Goal: Complete application form: Complete application form

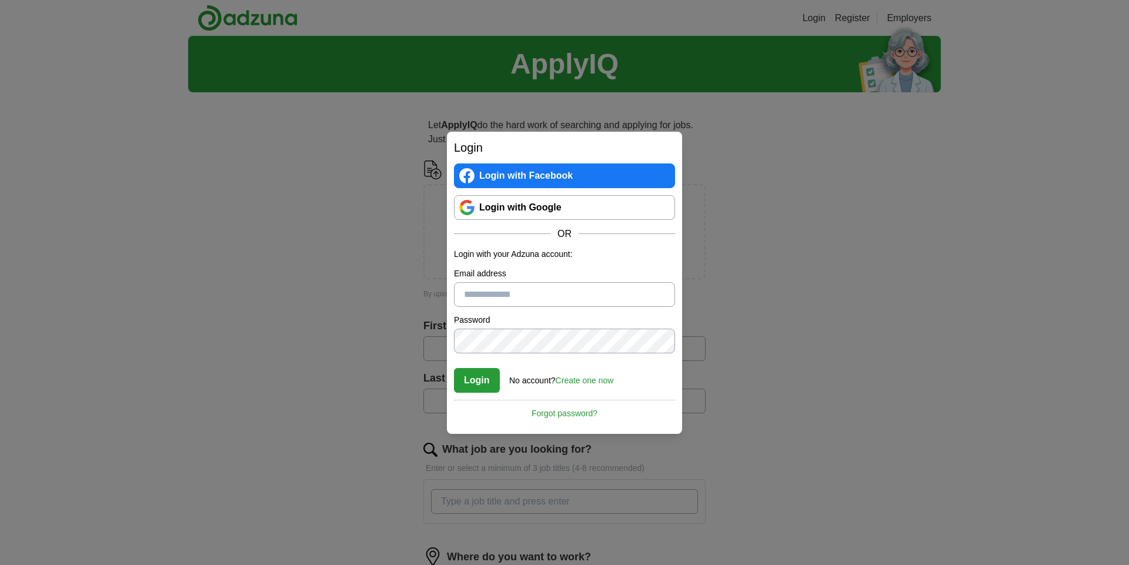
click at [549, 213] on link "Login with Google" at bounding box center [564, 207] width 221 height 25
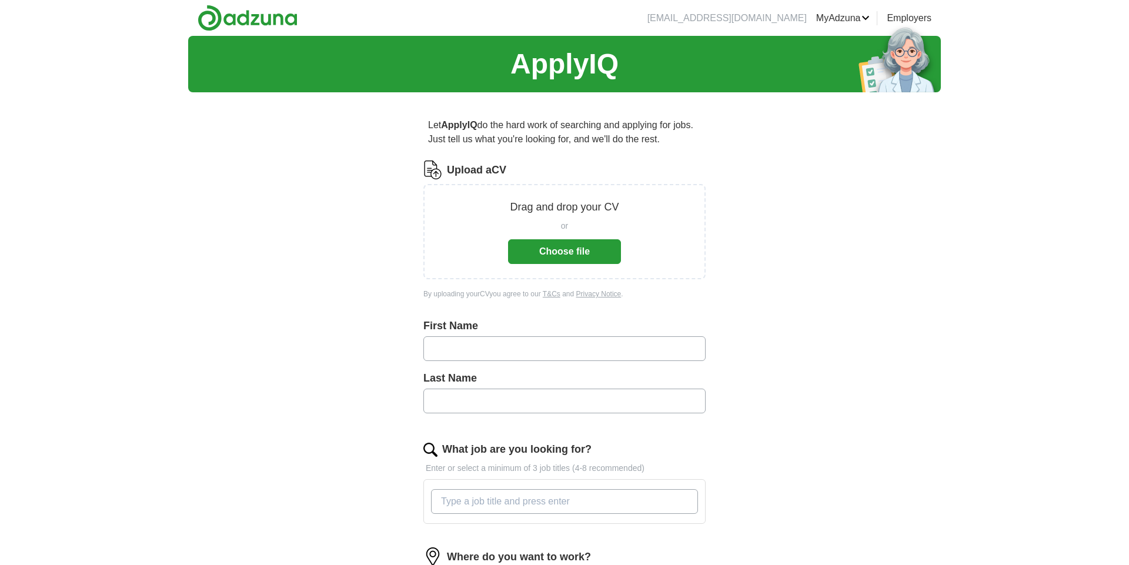
click at [453, 350] on input "text" at bounding box center [564, 348] width 282 height 25
click at [462, 349] on input "text" at bounding box center [564, 348] width 282 height 25
type input "******"
click at [475, 399] on input "text" at bounding box center [564, 401] width 282 height 25
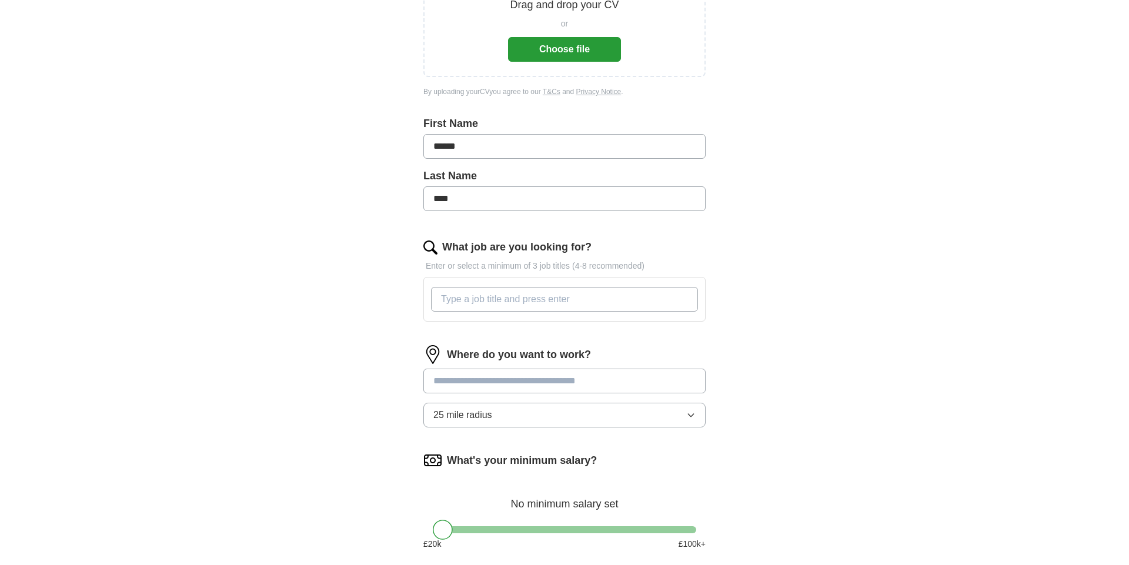
scroll to position [243, 0]
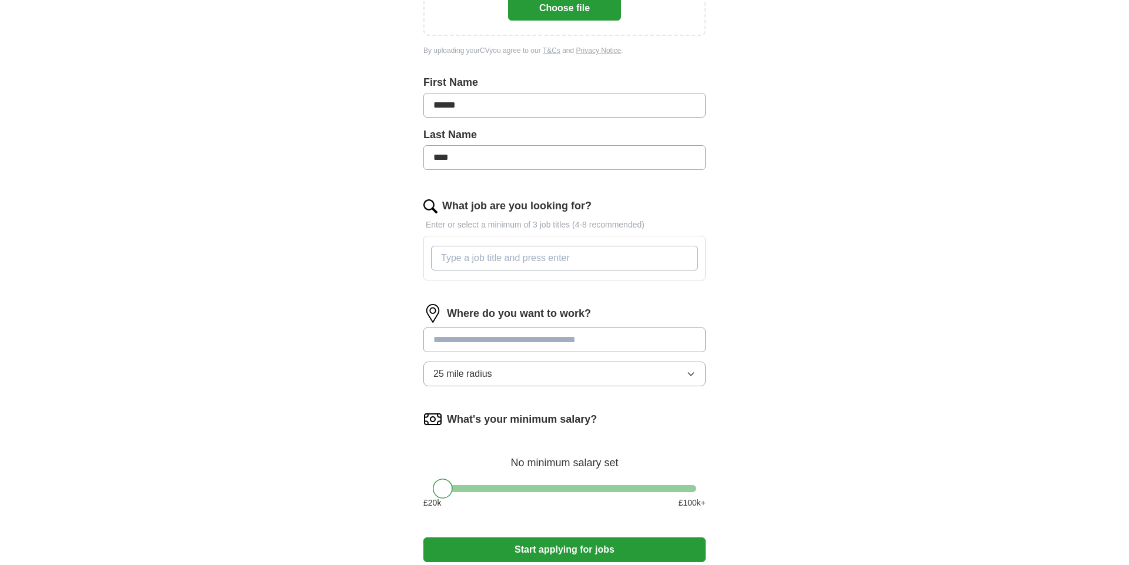
type input "****"
click at [477, 262] on input "What job are you looking for?" at bounding box center [564, 258] width 267 height 25
click at [458, 340] on input at bounding box center [564, 340] width 282 height 25
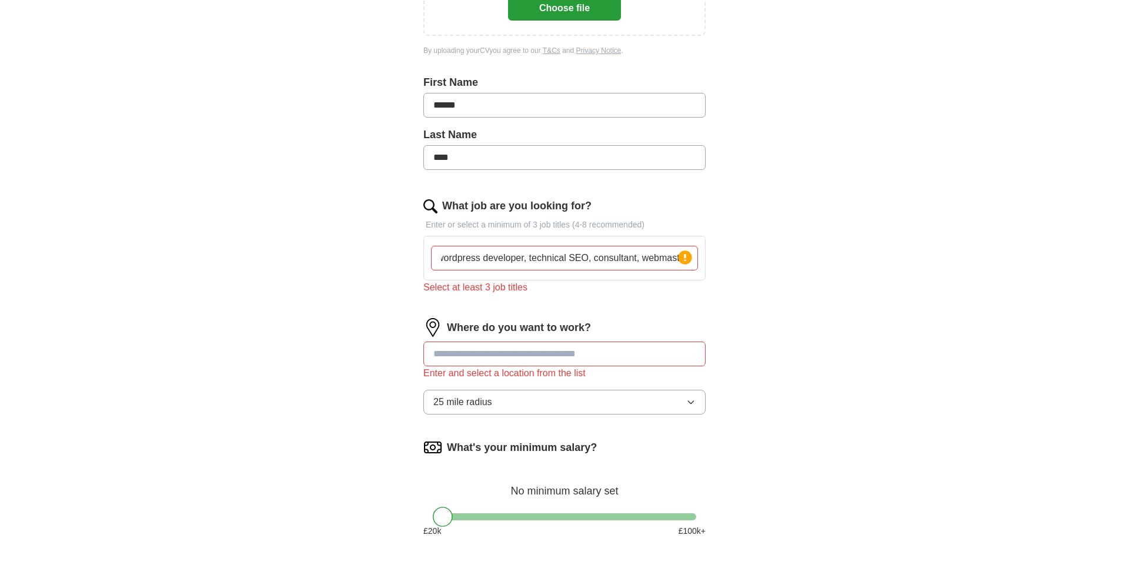
click at [606, 262] on input "wordpress developer, technical SEO, consultant, webmaster" at bounding box center [564, 258] width 267 height 25
type input "w"
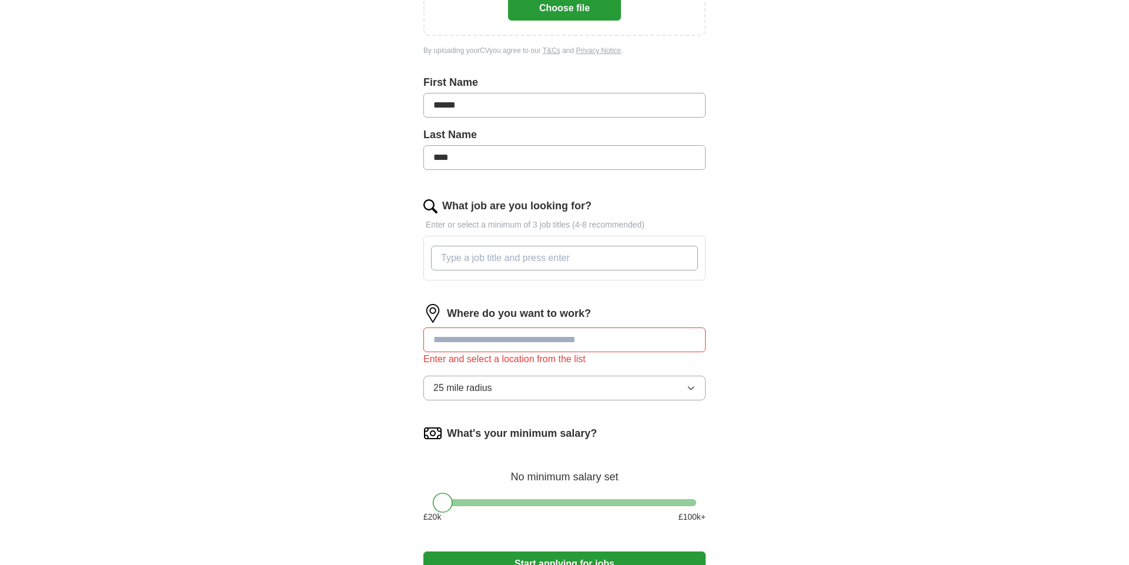
click at [611, 257] on input "What job are you looking for?" at bounding box center [564, 258] width 267 height 25
click at [469, 258] on input "What job are you looking for?" at bounding box center [564, 258] width 267 height 25
type input "wordpress"
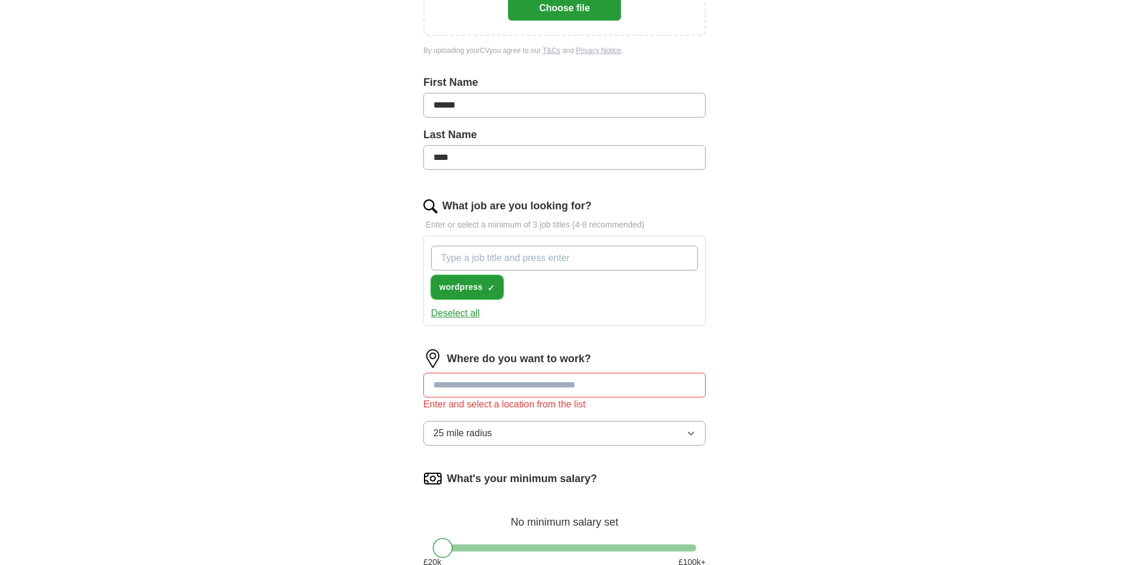
click at [0, 0] on span "×" at bounding box center [0, 0] width 0 height 0
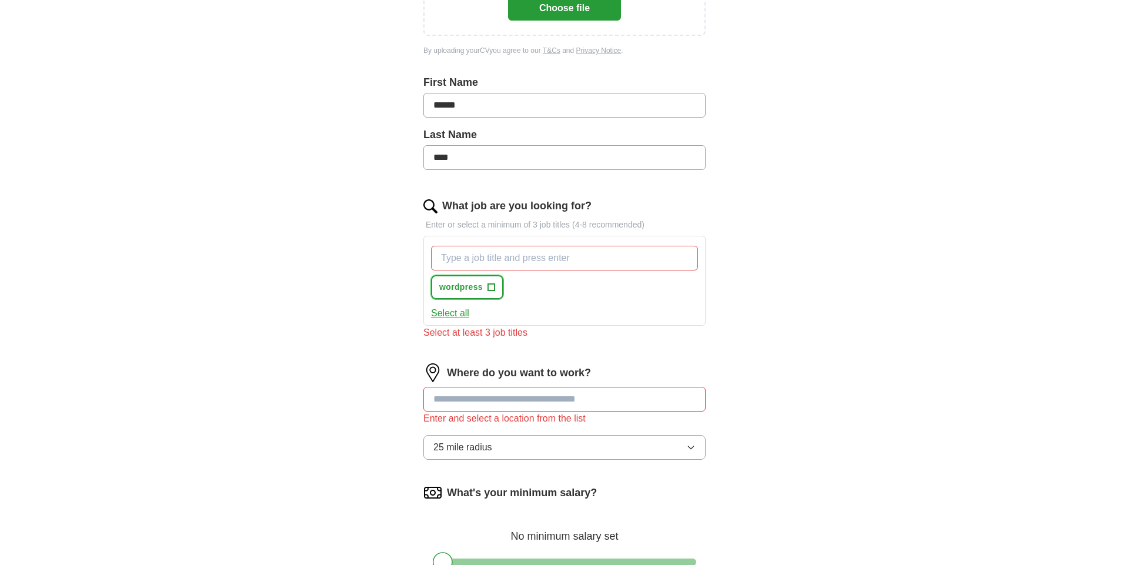
click at [492, 288] on span "+" at bounding box center [490, 287] width 7 height 9
click at [0, 0] on span "×" at bounding box center [0, 0] width 0 height 0
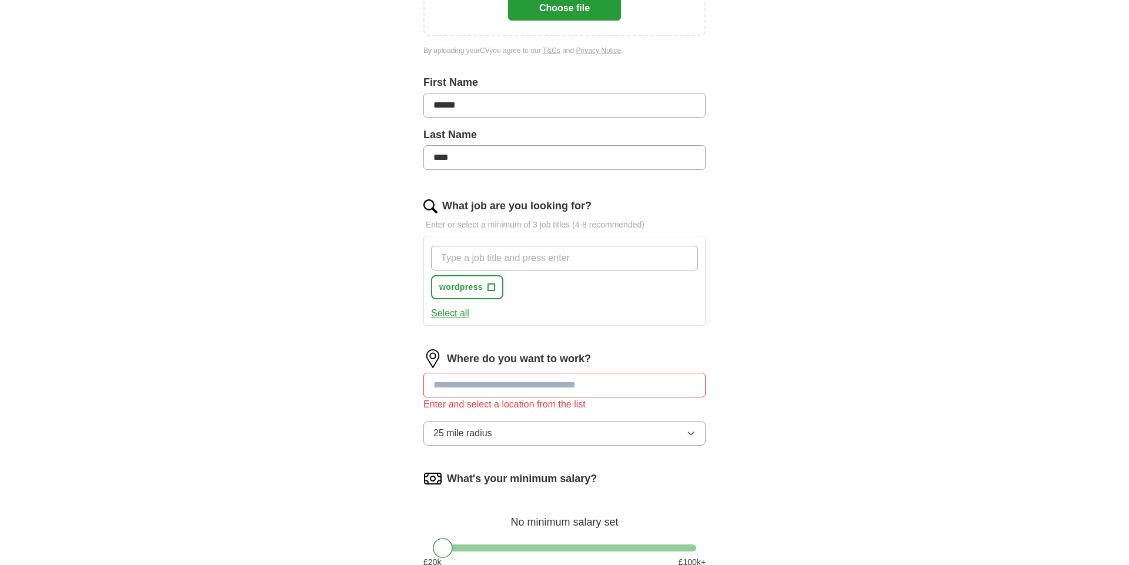
click at [451, 258] on input "What job are you looking for?" at bounding box center [564, 258] width 267 height 25
type input "wordpress developer"
type input "technical SEO"
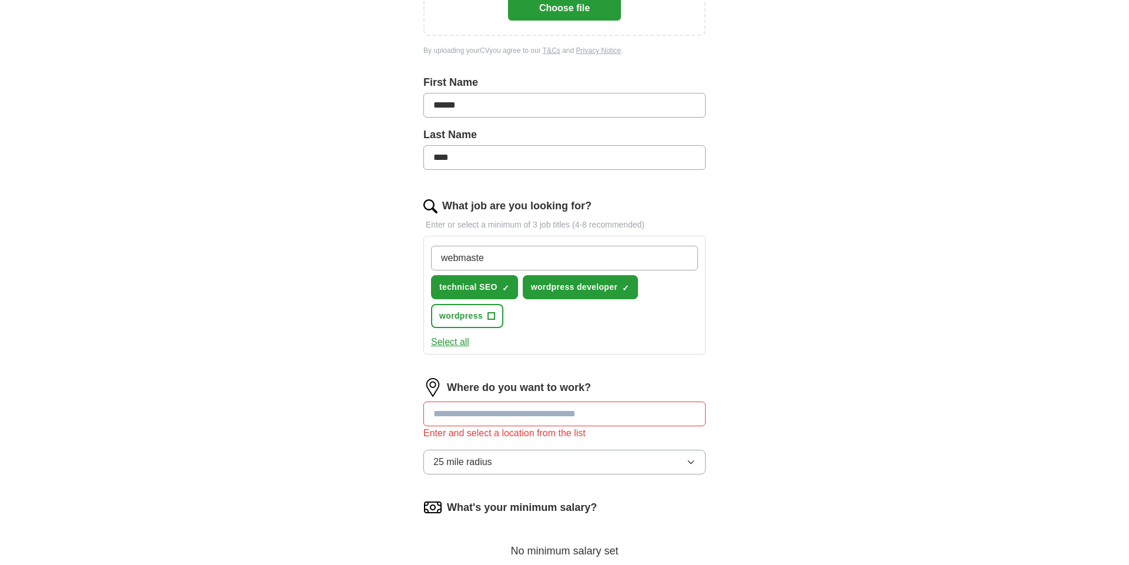
type input "webmaster"
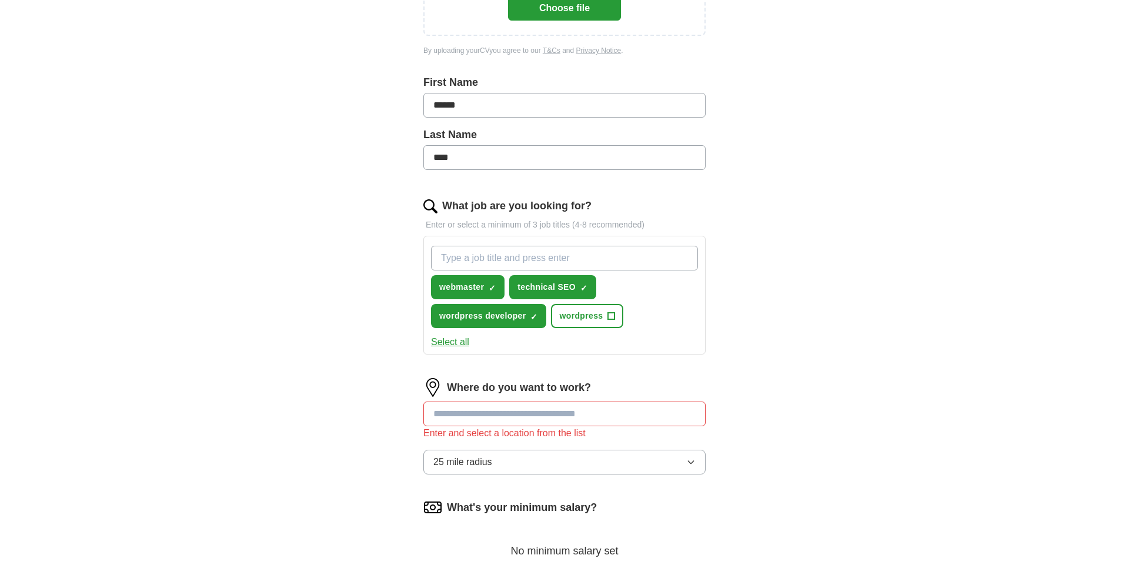
click at [449, 416] on input at bounding box center [564, 414] width 282 height 25
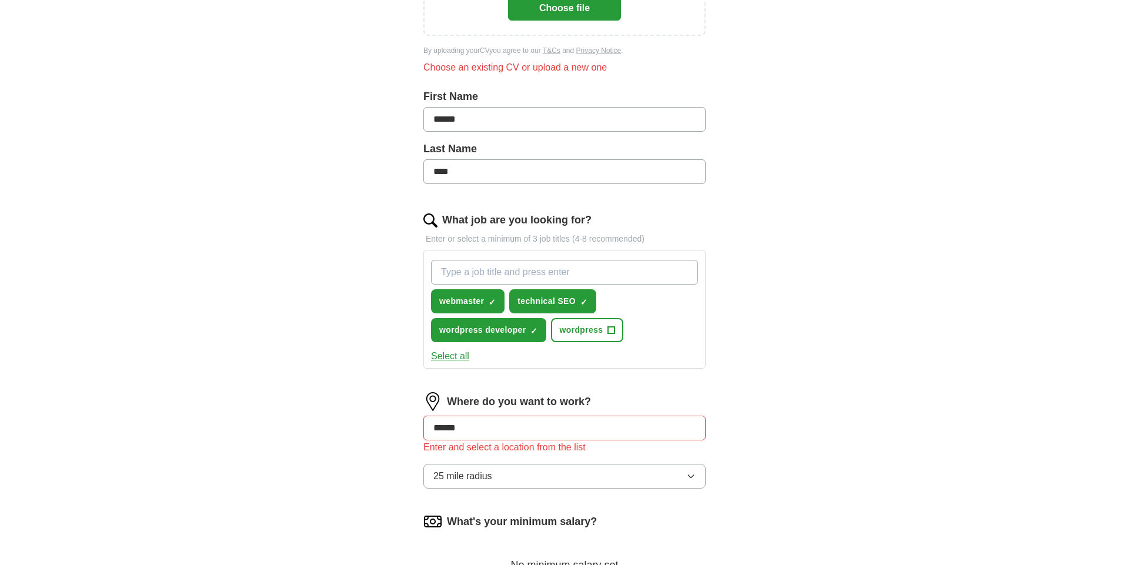
click at [476, 431] on input "******" at bounding box center [564, 428] width 282 height 25
type input "*"
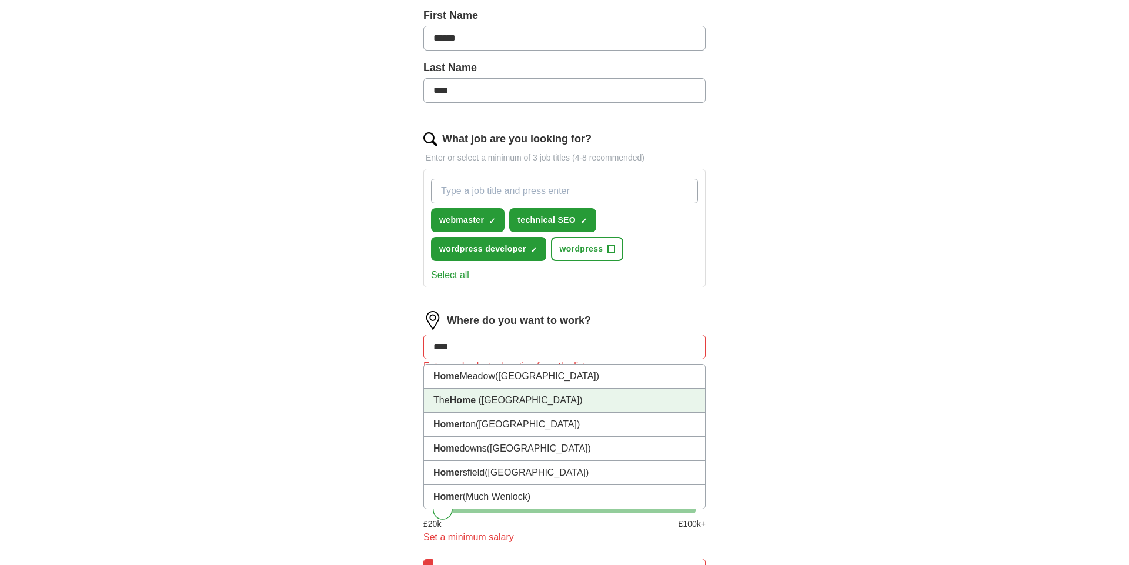
scroll to position [406, 0]
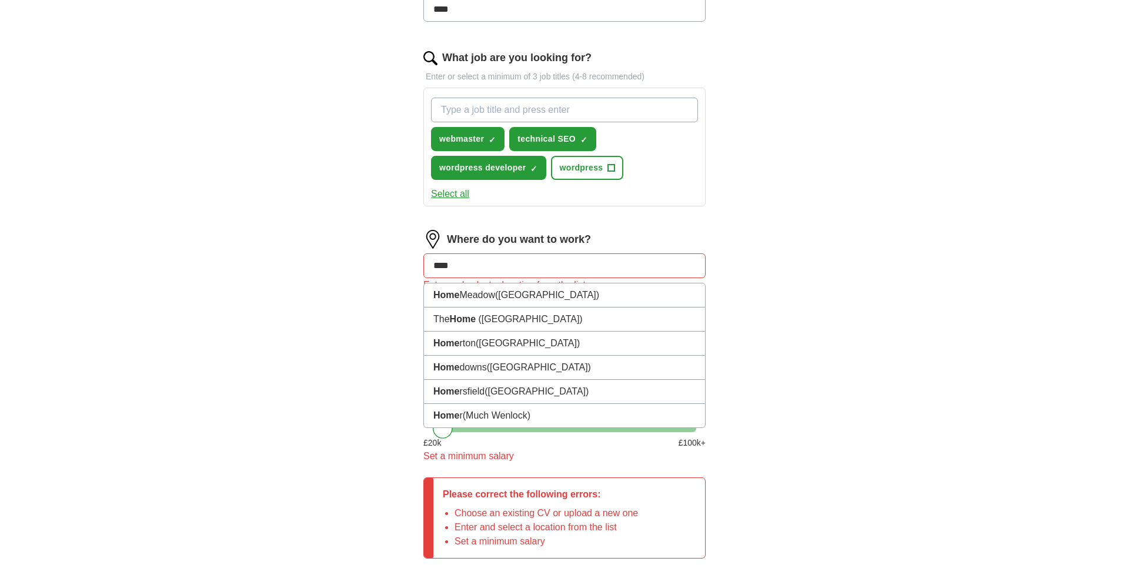
click at [468, 266] on input "****" at bounding box center [564, 265] width 282 height 25
type input "*"
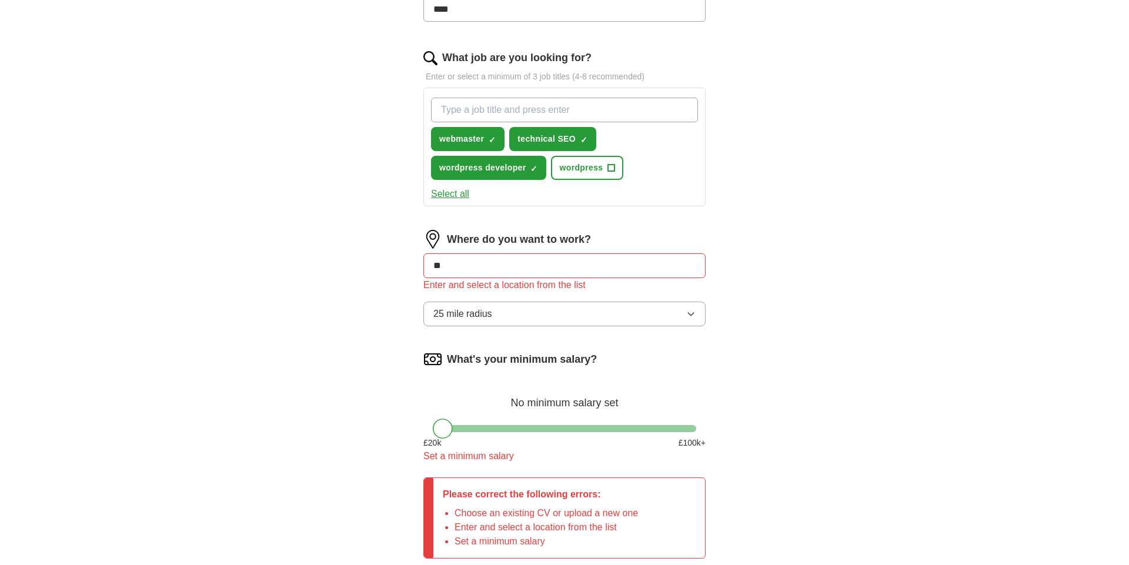
type input "*"
type input "****"
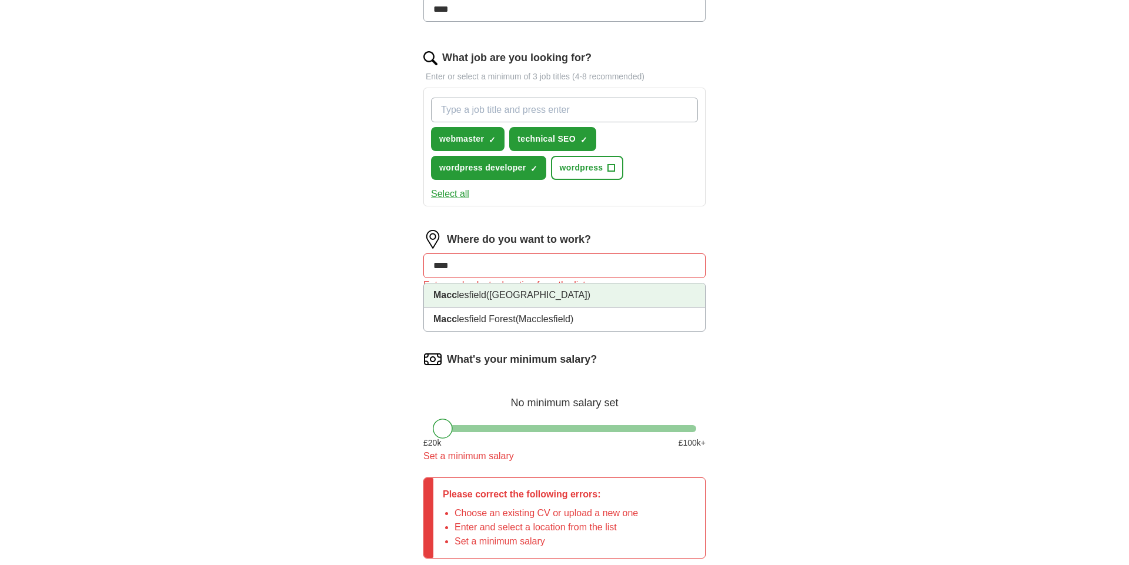
click at [483, 295] on li "Macc lesfield (Cheshire)" at bounding box center [564, 295] width 281 height 24
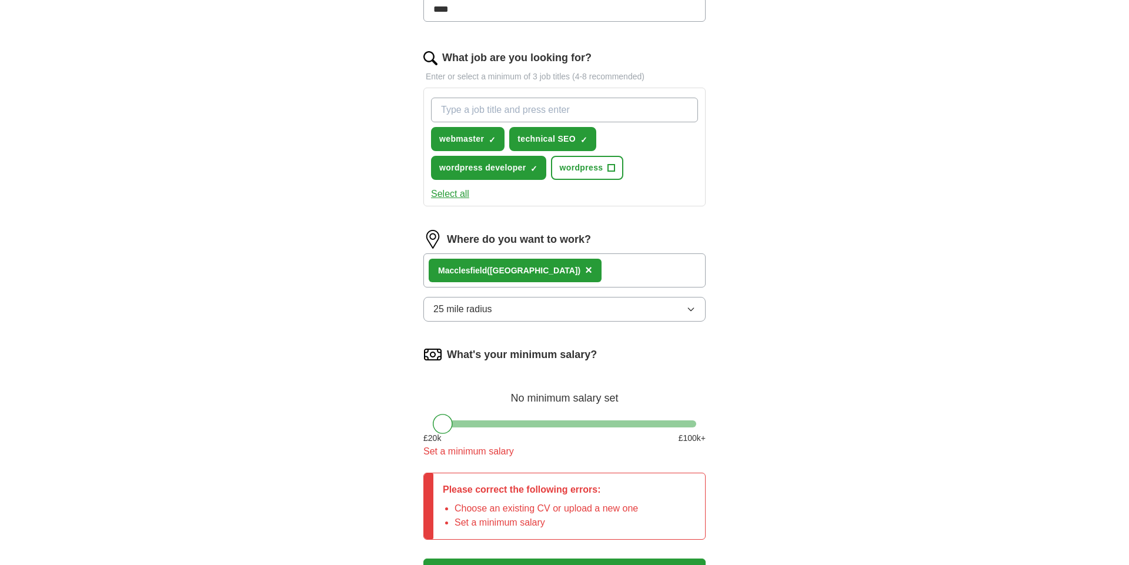
click at [586, 268] on div "Macc lesfield (Cheshire) ×" at bounding box center [564, 270] width 282 height 34
click at [689, 308] on icon "button" at bounding box center [690, 309] width 9 height 9
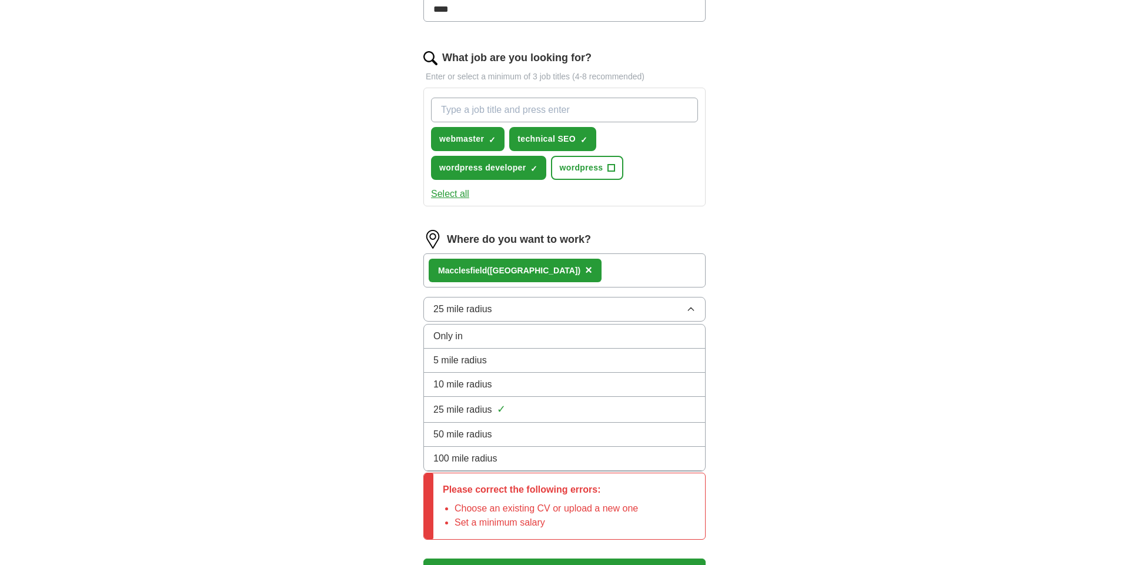
click at [483, 410] on span "25 mile radius" at bounding box center [462, 410] width 59 height 14
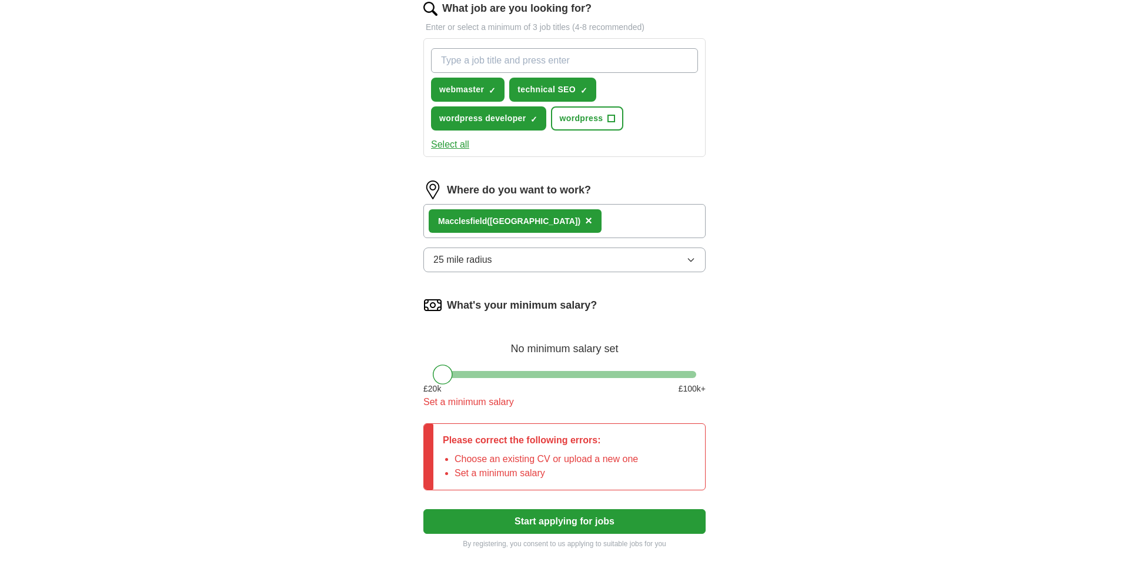
scroll to position [487, 0]
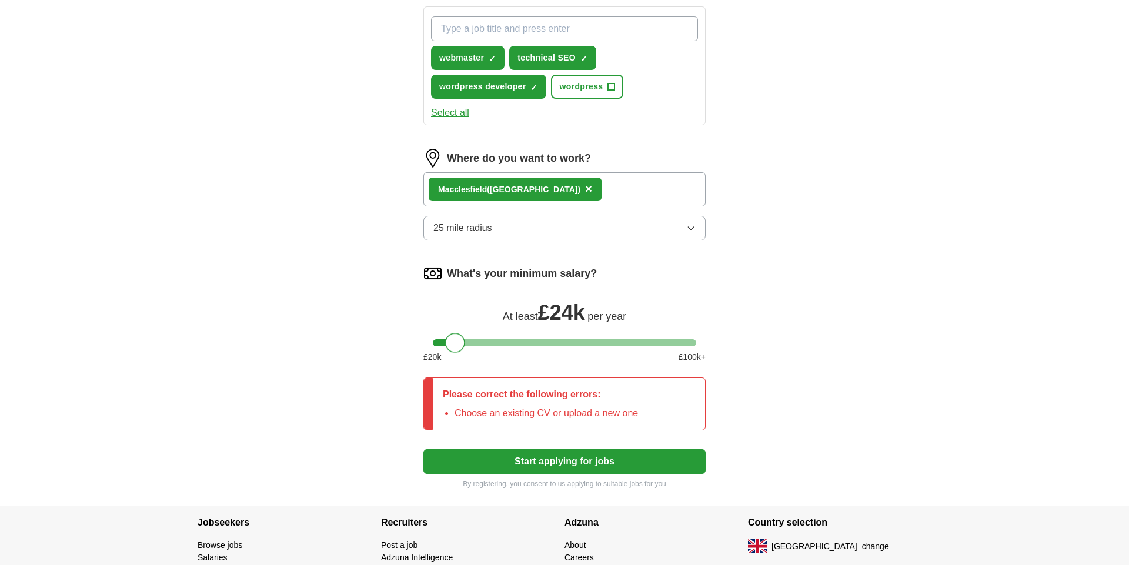
drag, startPoint x: 447, startPoint y: 341, endPoint x: 460, endPoint y: 339, distance: 13.1
click at [460, 339] on div at bounding box center [455, 343] width 20 height 20
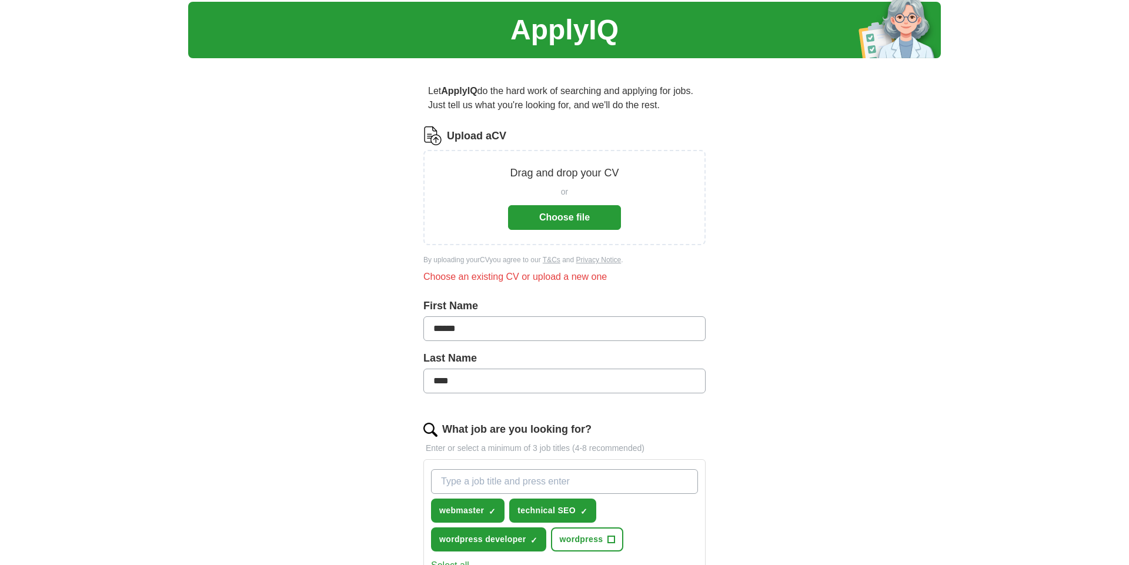
scroll to position [0, 0]
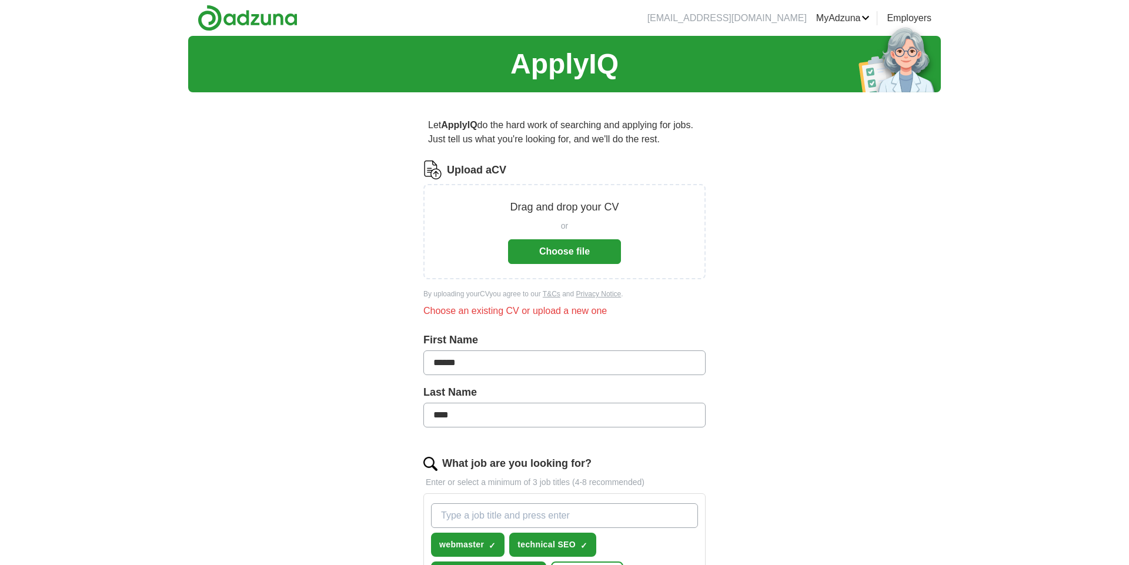
click at [557, 250] on button "Choose file" at bounding box center [564, 251] width 113 height 25
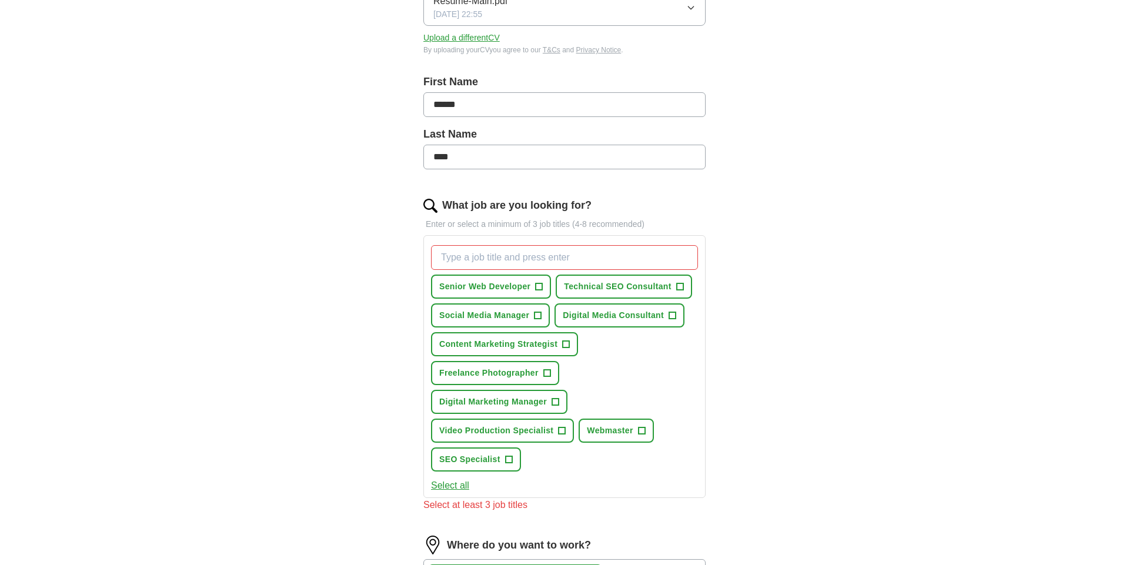
scroll to position [243, 0]
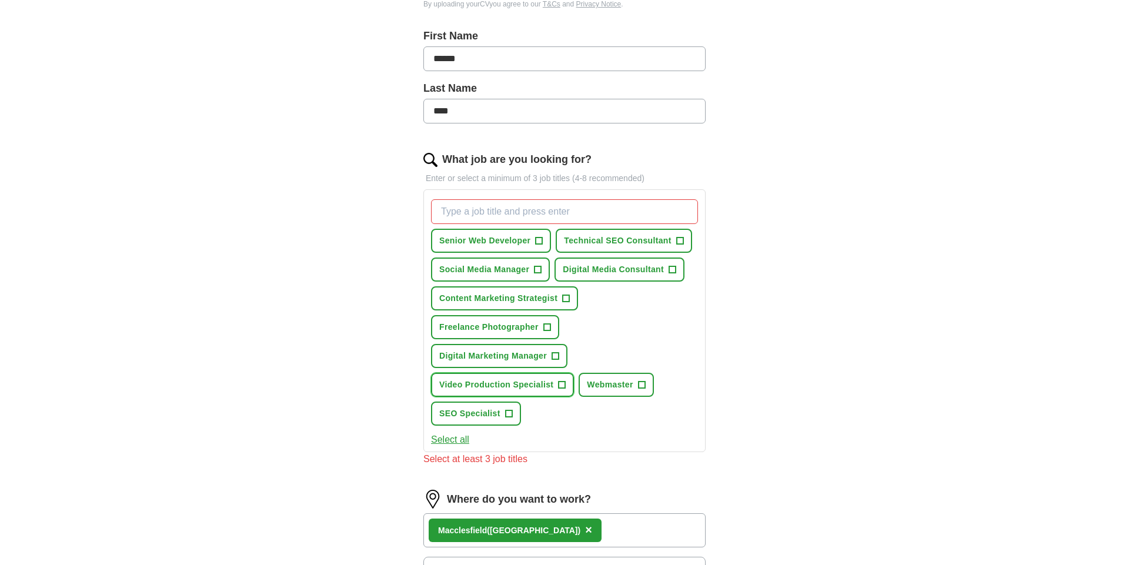
click at [564, 386] on span "+" at bounding box center [562, 384] width 7 height 9
click at [0, 0] on span "×" at bounding box center [0, 0] width 0 height 0
click at [683, 242] on span "+" at bounding box center [679, 240] width 7 height 9
click at [676, 269] on span "+" at bounding box center [672, 269] width 7 height 9
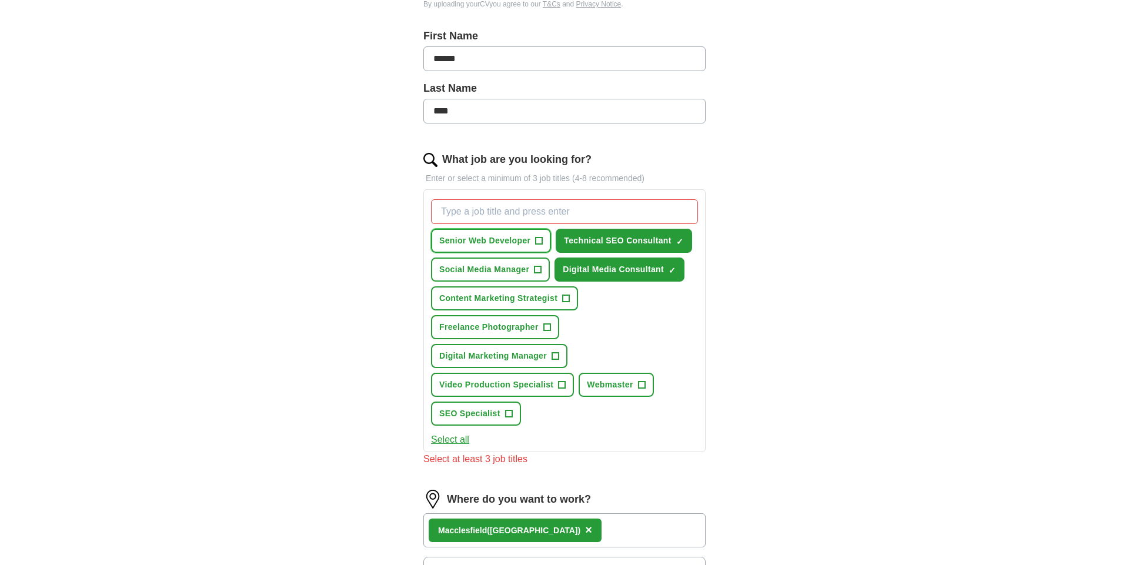
click at [540, 243] on span "+" at bounding box center [539, 240] width 7 height 9
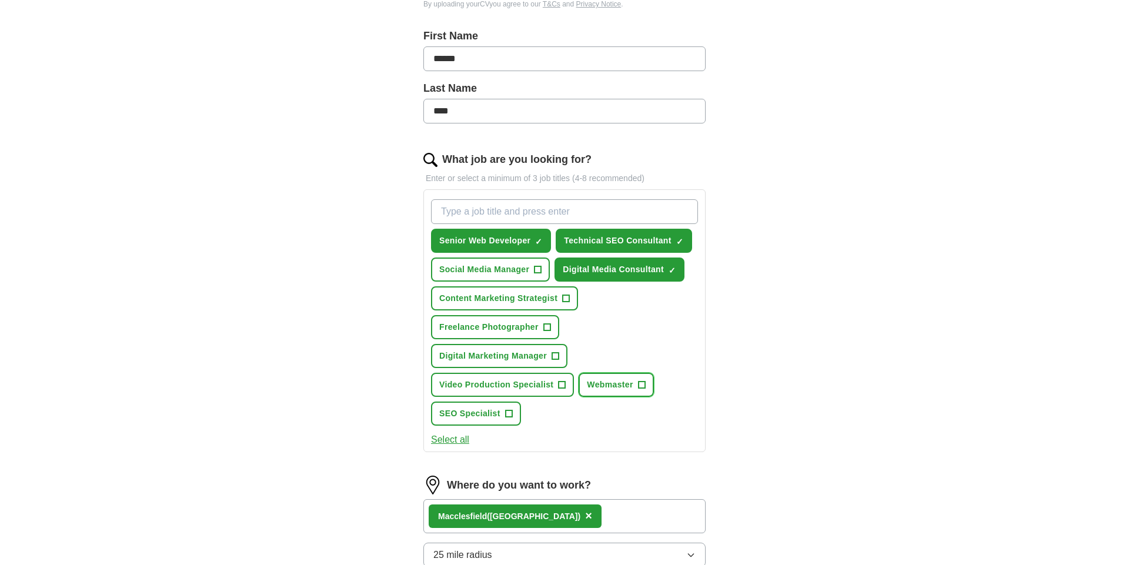
click at [645, 383] on span "+" at bounding box center [641, 384] width 7 height 9
click at [506, 416] on span "+" at bounding box center [508, 413] width 7 height 9
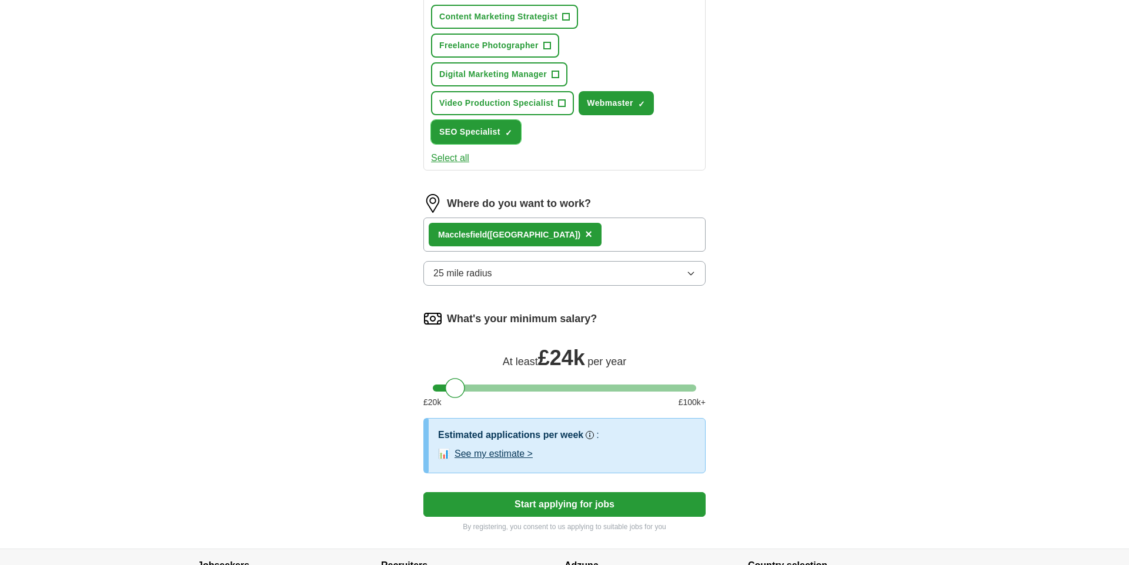
scroll to position [568, 0]
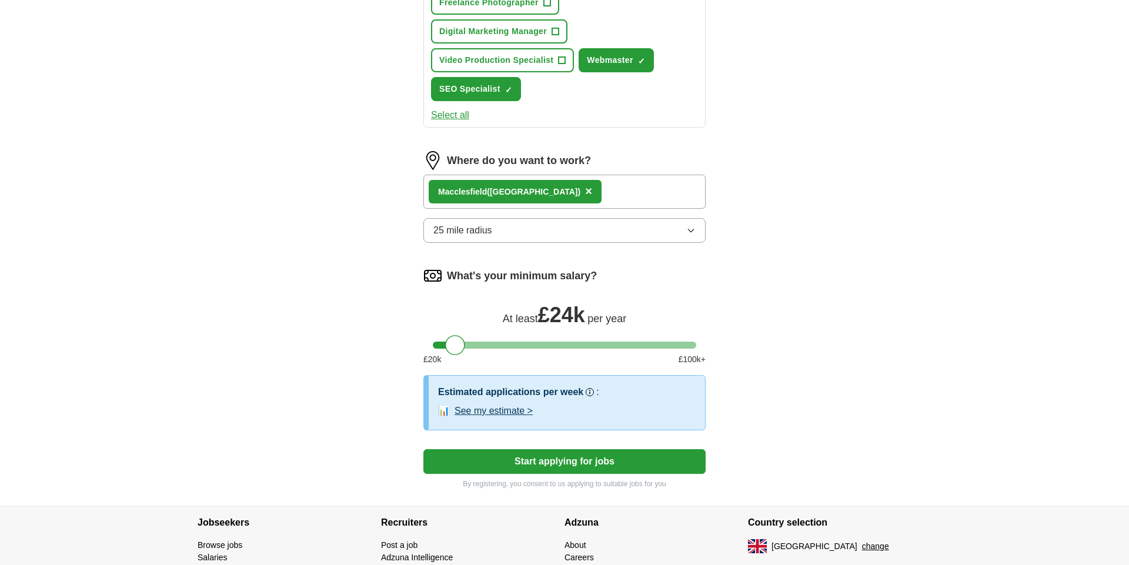
click at [492, 412] on button "See my estimate >" at bounding box center [494, 411] width 78 height 14
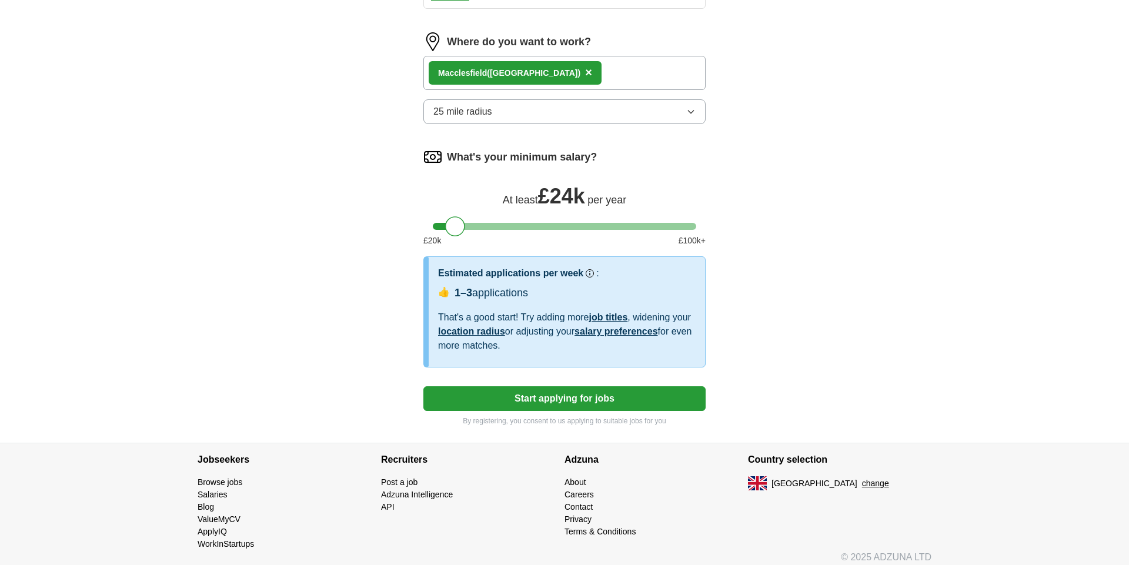
scroll to position [696, 0]
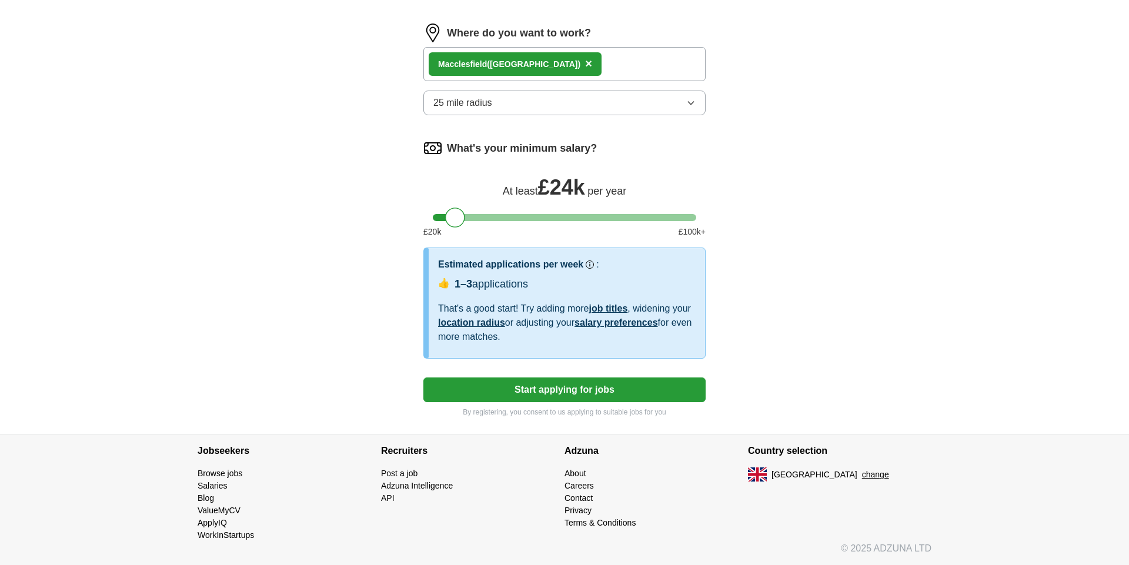
click at [562, 388] on button "Start applying for jobs" at bounding box center [564, 389] width 282 height 25
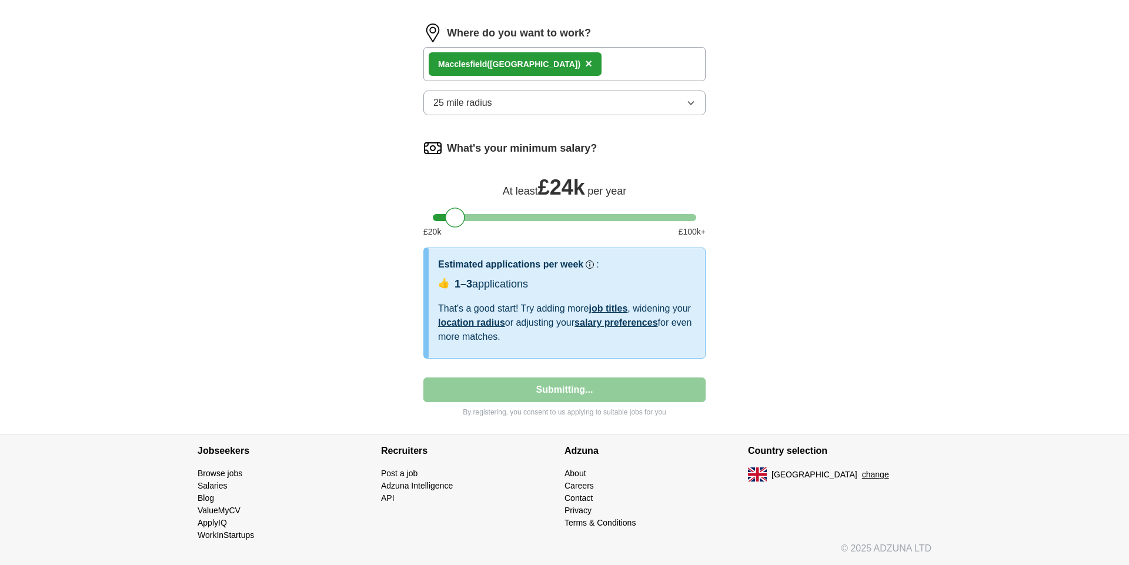
select select "**"
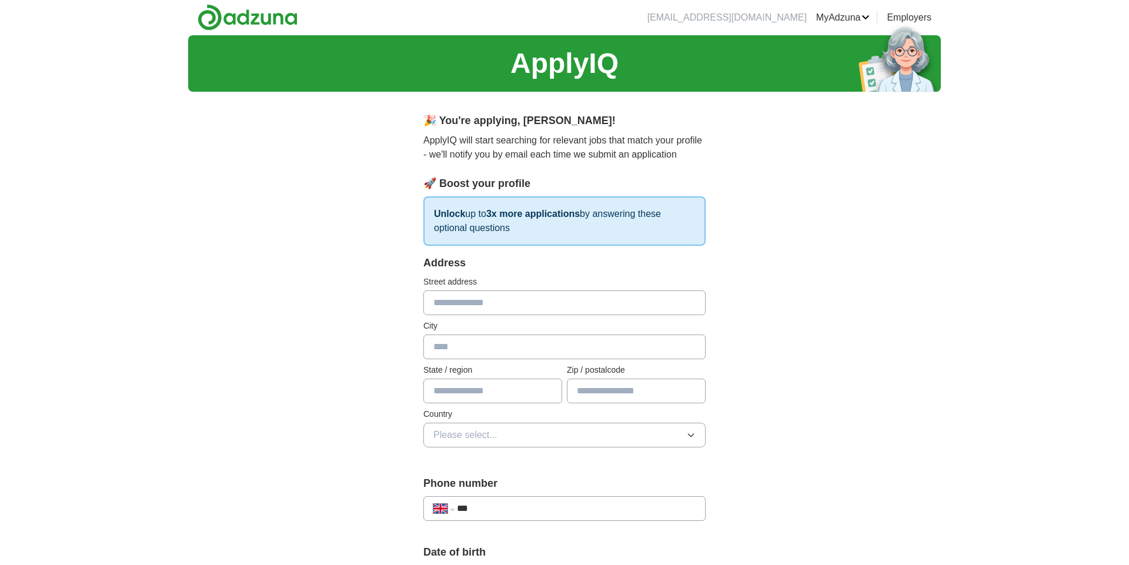
scroll to position [0, 0]
click at [462, 316] on input "text" at bounding box center [564, 303] width 282 height 25
click at [469, 360] on input "text" at bounding box center [564, 347] width 282 height 25
click at [493, 313] on input "**********" at bounding box center [564, 303] width 282 height 25
type input "**********"
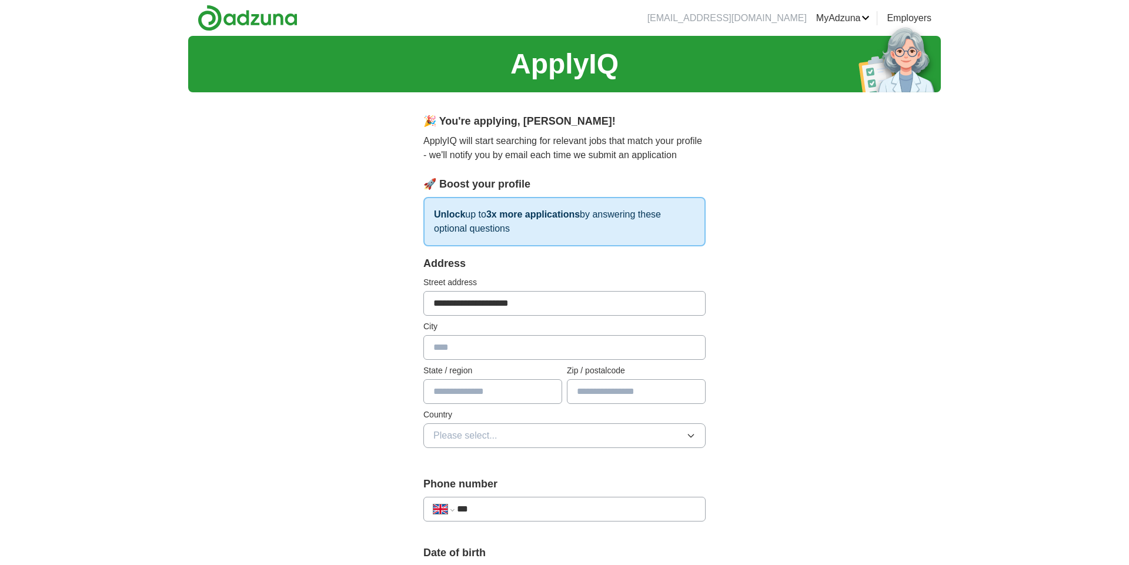
click at [485, 360] on input "text" at bounding box center [564, 347] width 282 height 25
type input "*********"
click at [479, 404] on input "text" at bounding box center [492, 391] width 139 height 25
type input "********"
click at [631, 404] on input "text" at bounding box center [636, 391] width 139 height 25
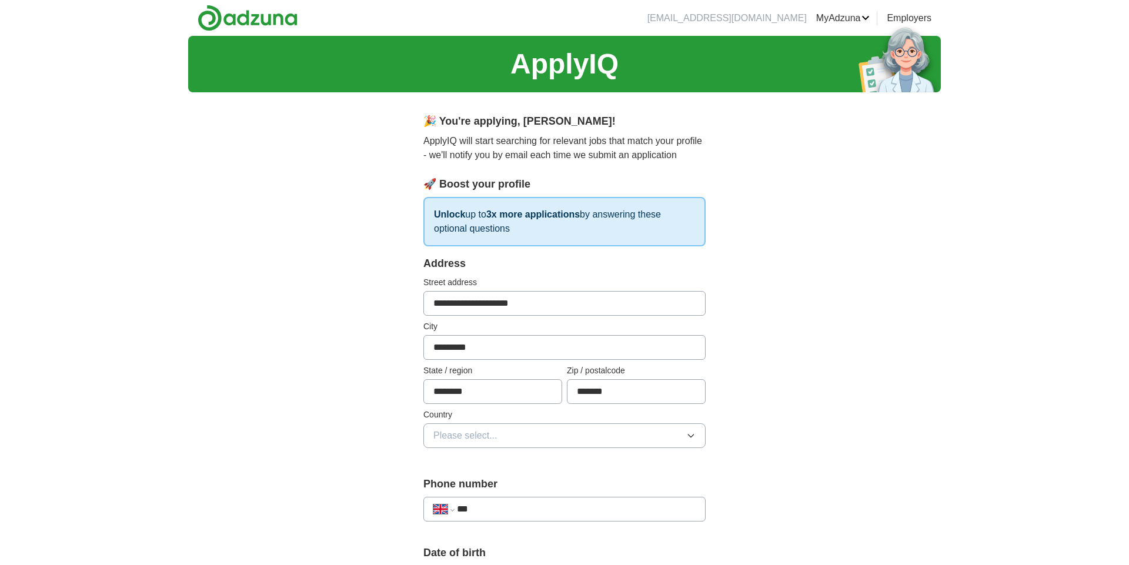
type input "*******"
click at [621, 445] on button "Please select..." at bounding box center [564, 435] width 282 height 25
click at [497, 470] on span "[GEOGRAPHIC_DATA]" at bounding box center [482, 463] width 98 height 14
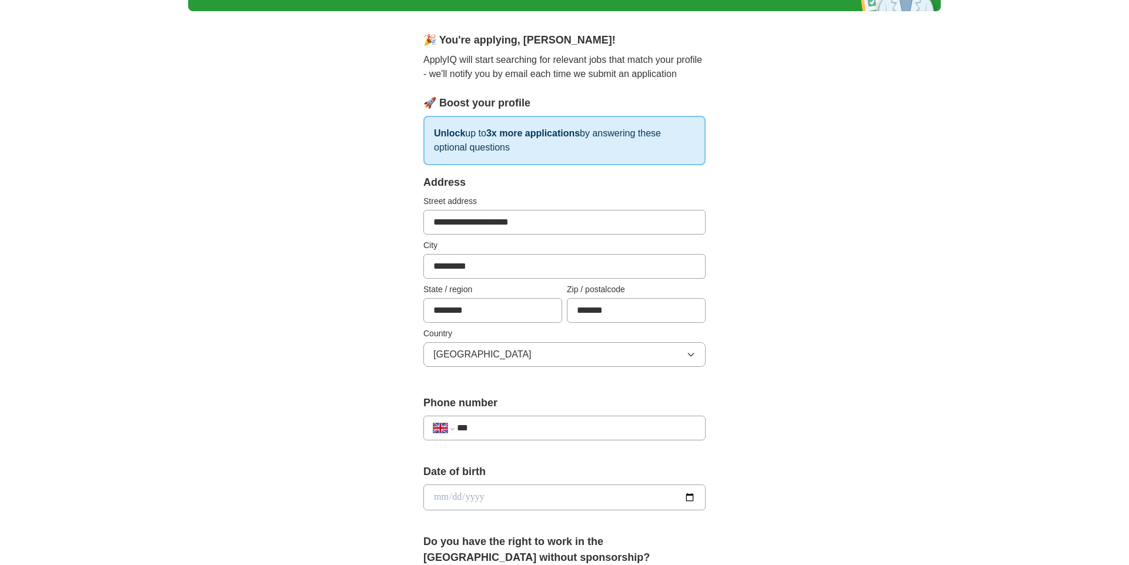
scroll to position [243, 0]
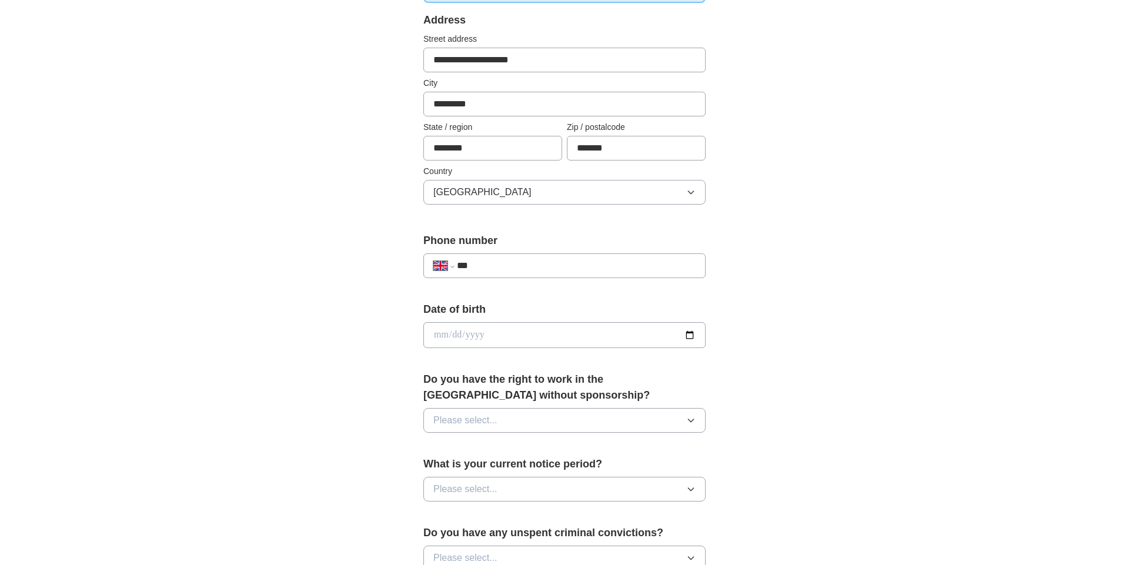
click at [491, 273] on input "***" at bounding box center [576, 266] width 239 height 14
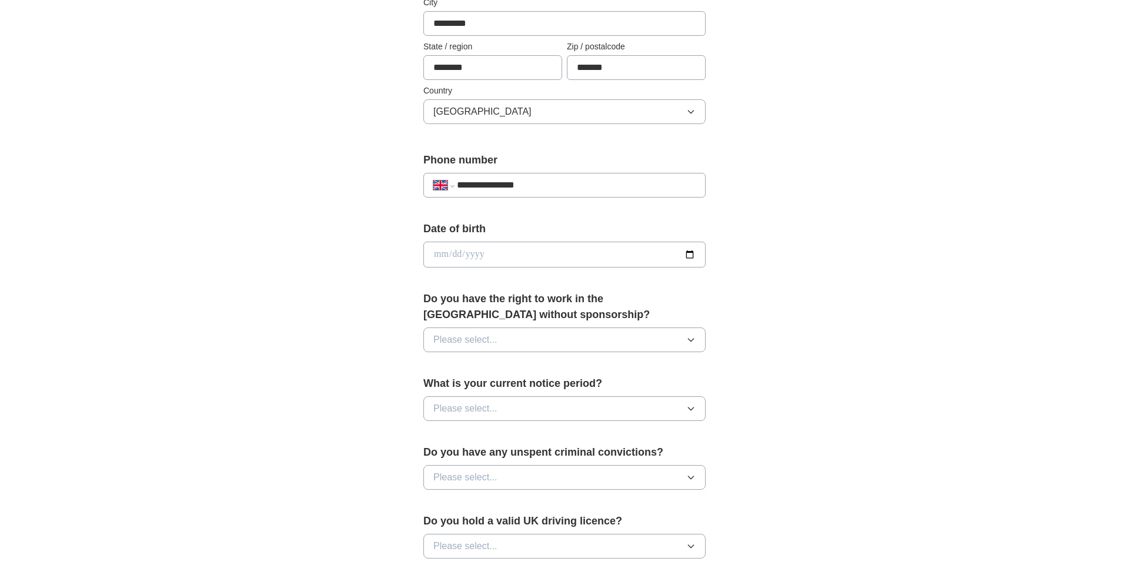
scroll to position [325, 0]
type input "**********"
click at [442, 267] on input "date" at bounding box center [564, 254] width 282 height 26
type input "**********"
click at [789, 315] on div "**********" at bounding box center [564, 238] width 753 height 1055
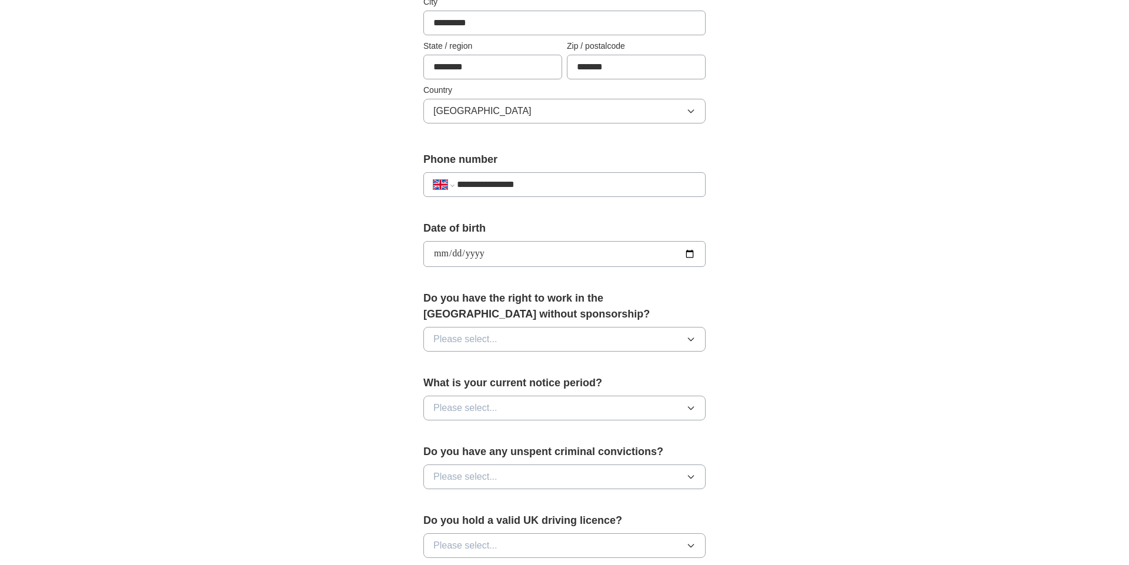
click at [693, 344] on icon "button" at bounding box center [690, 339] width 9 height 9
click at [610, 379] on li "Yes" at bounding box center [564, 367] width 281 height 24
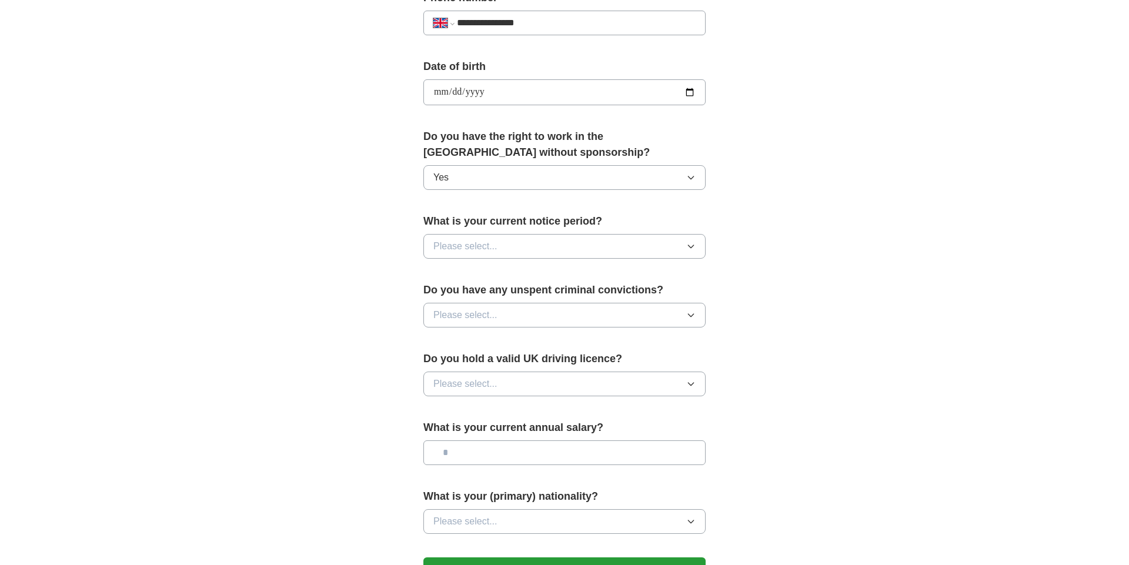
scroll to position [487, 0]
click at [691, 250] on icon "button" at bounding box center [690, 245] width 9 height 9
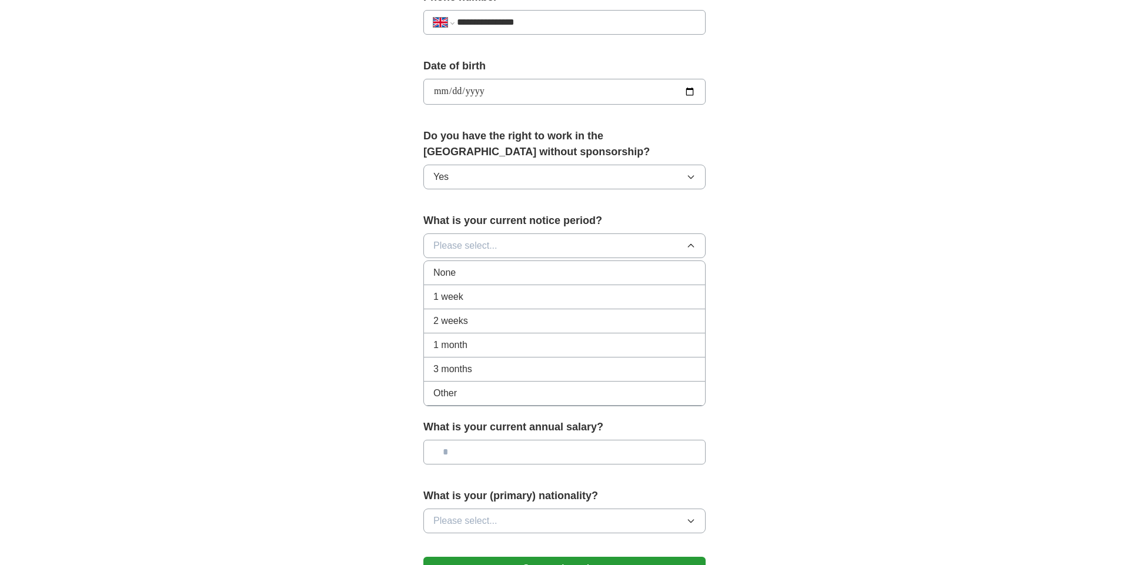
click at [458, 304] on span "1 week" at bounding box center [448, 297] width 30 height 14
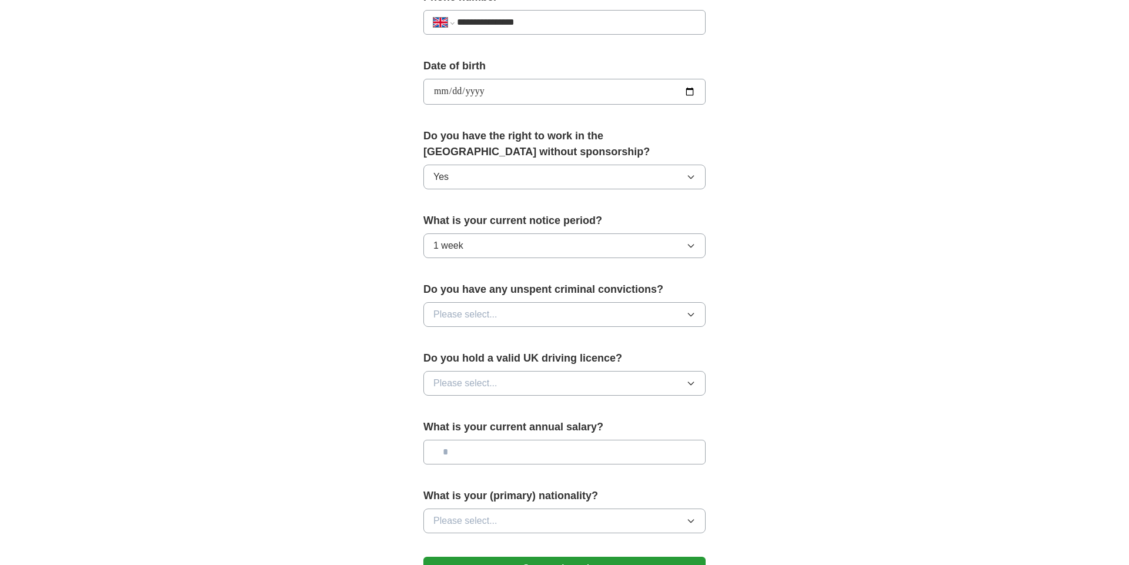
click at [689, 322] on button "Please select..." at bounding box center [564, 314] width 282 height 25
click at [604, 378] on li "No" at bounding box center [564, 366] width 281 height 24
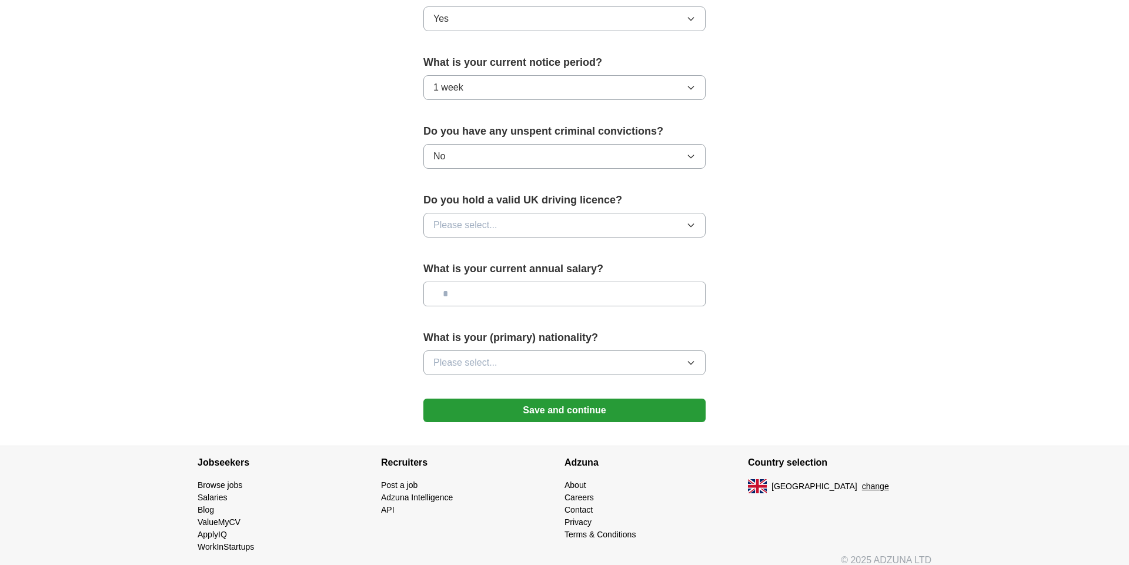
scroll to position [649, 0]
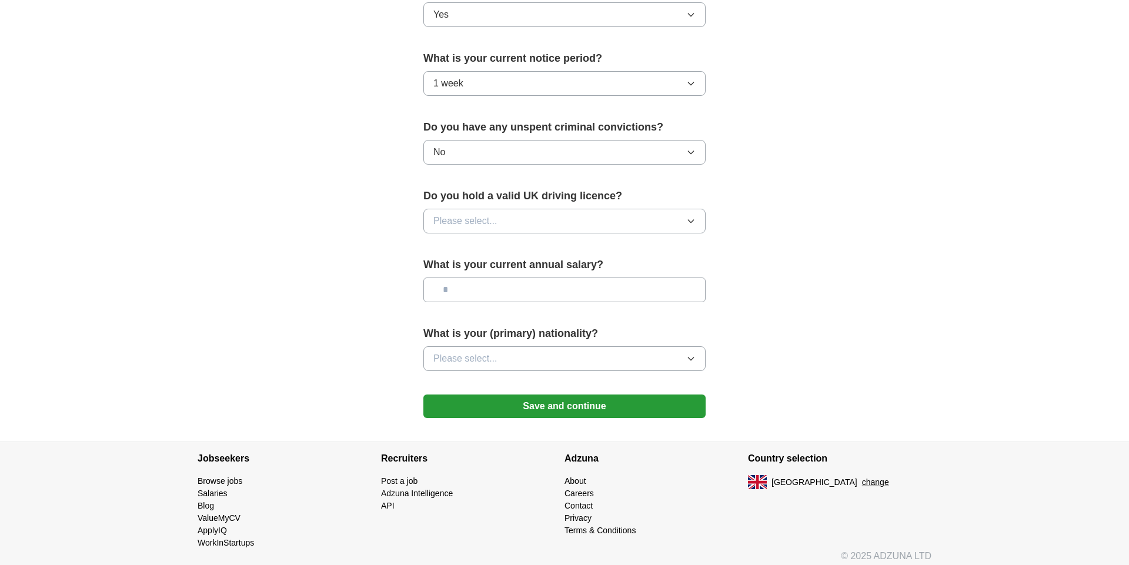
click at [698, 233] on button "Please select..." at bounding box center [564, 221] width 282 height 25
click at [616, 279] on div "No" at bounding box center [564, 272] width 262 height 14
click at [467, 302] on input "text" at bounding box center [564, 290] width 282 height 25
type input "*******"
click at [695, 363] on icon "button" at bounding box center [690, 358] width 9 height 9
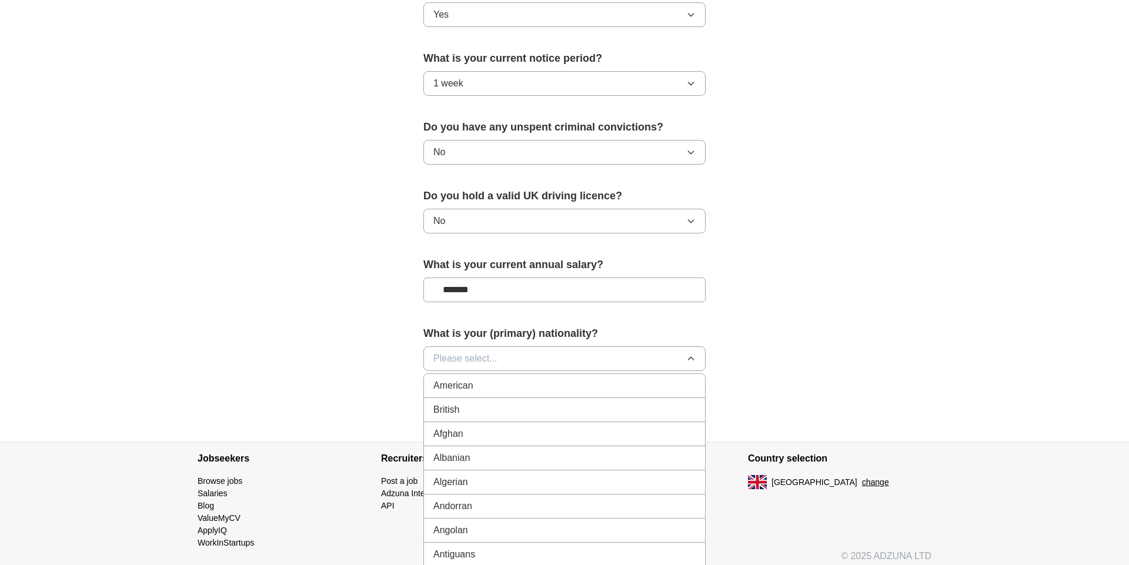
click at [617, 422] on li "British" at bounding box center [564, 410] width 281 height 24
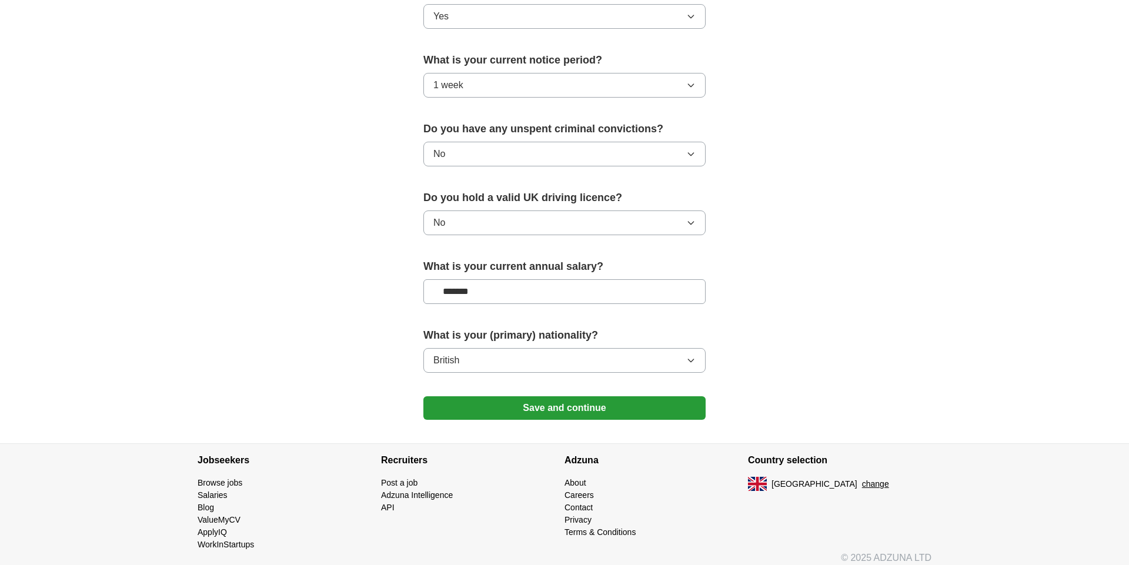
scroll to position [670, 0]
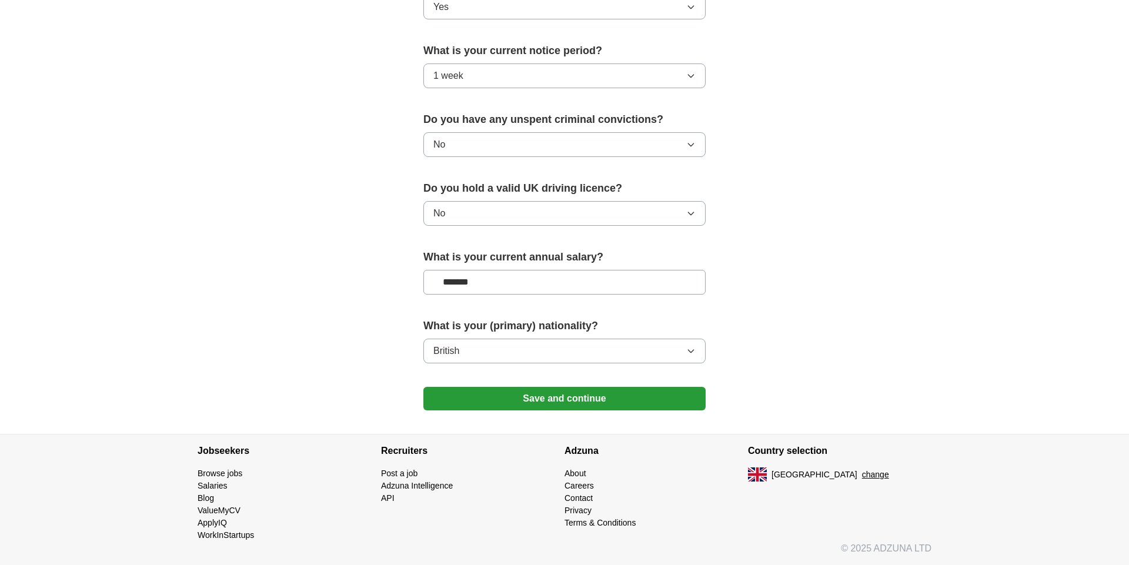
click at [569, 397] on button "Save and continue" at bounding box center [564, 399] width 282 height 24
